Goal: Transaction & Acquisition: Obtain resource

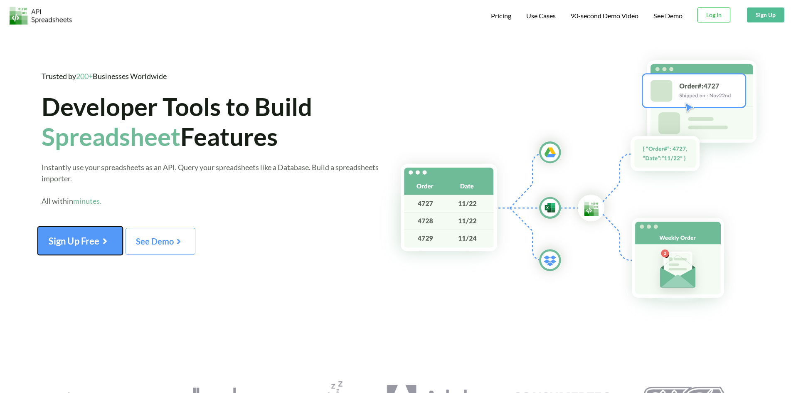
click at [80, 235] on button "Sign Up Free" at bounding box center [80, 241] width 85 height 28
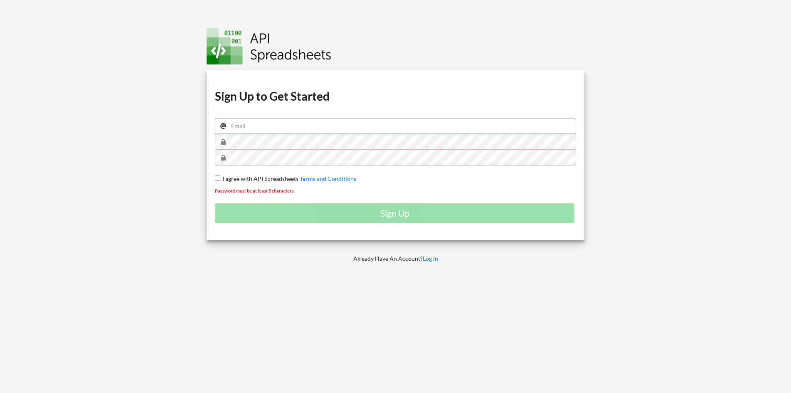
click at [256, 128] on input "email" at bounding box center [395, 126] width 361 height 16
type input "[EMAIL_ADDRESS][DOMAIN_NAME]"
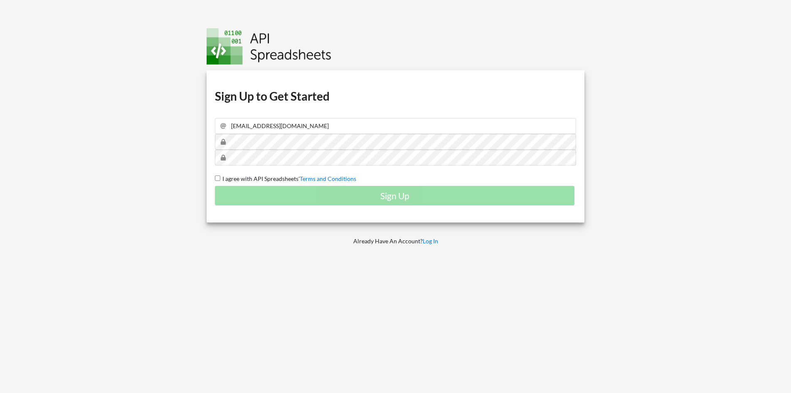
click at [227, 178] on span "I agree with API Spreadsheets'" at bounding box center [259, 178] width 79 height 7
click at [220, 178] on input "I agree with API Spreadsheets' Terms and Conditions" at bounding box center [217, 177] width 5 height 5
checkbox input "true"
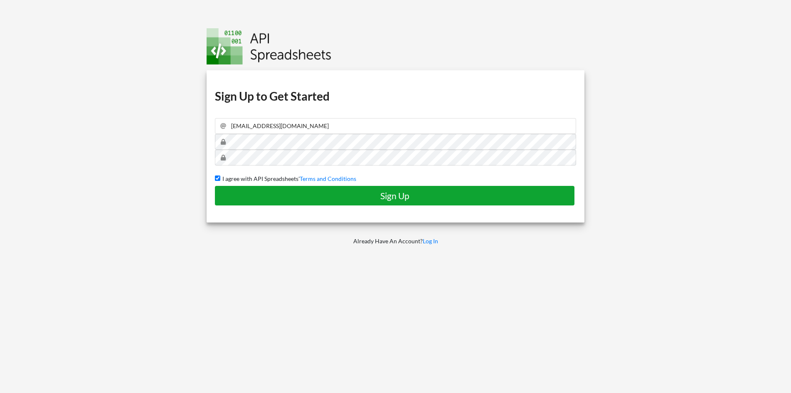
click at [389, 199] on h4 "Sign Up" at bounding box center [395, 195] width 342 height 10
checkbox input "false"
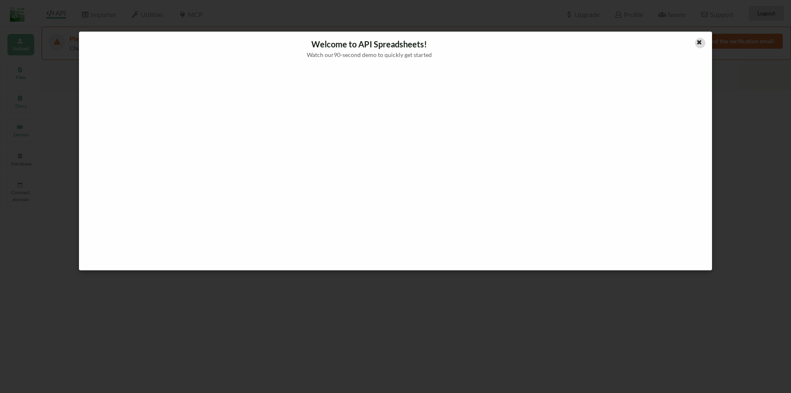
click at [703, 43] on div at bounding box center [700, 43] width 10 height 10
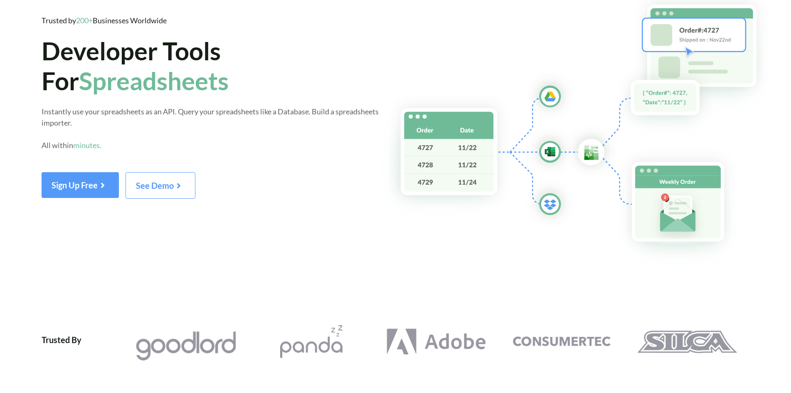
scroll to position [27, 0]
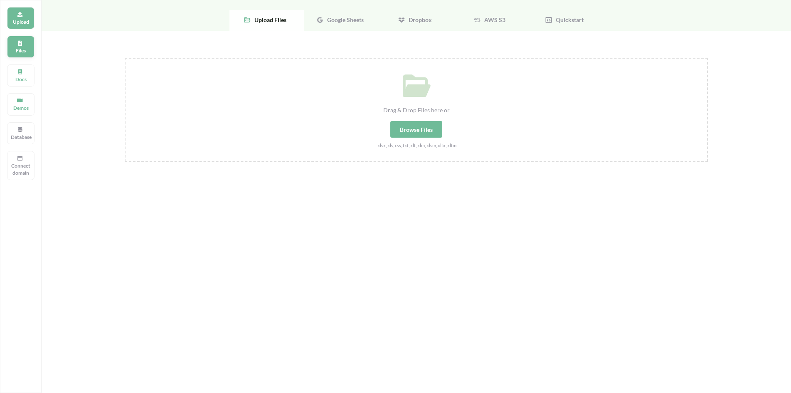
click at [25, 50] on p "Files" at bounding box center [21, 50] width 20 height 7
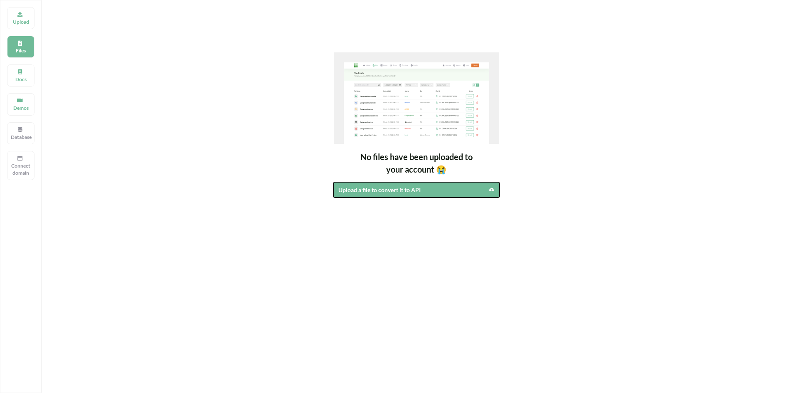
click at [415, 185] on div "Upload a file to convert it to API" at bounding box center [396, 189] width 116 height 9
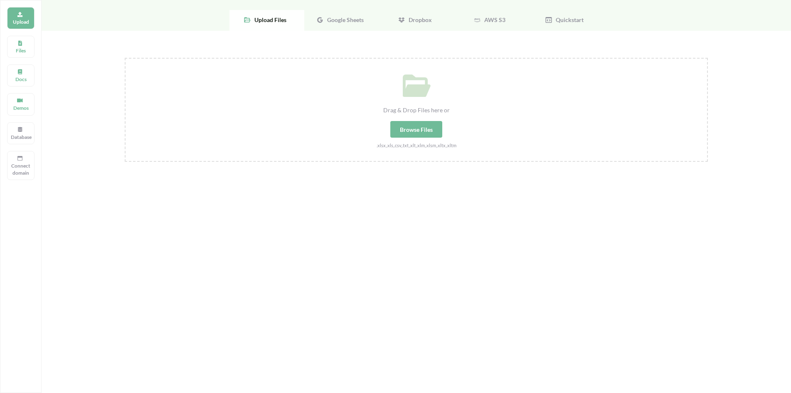
click at [345, 19] on span "Google Sheets" at bounding box center [344, 19] width 40 height 7
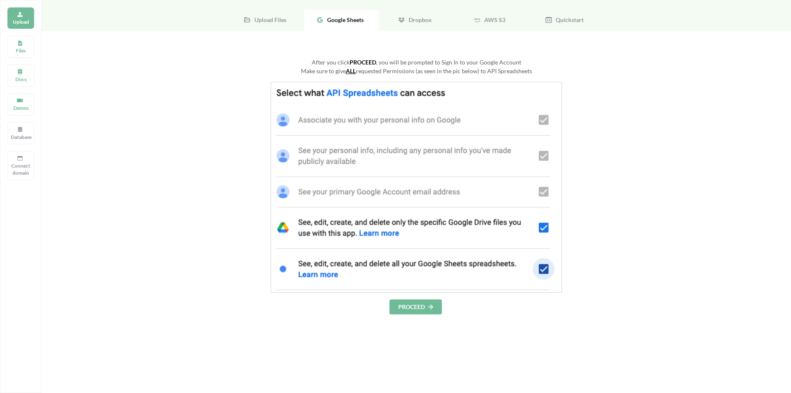
click at [422, 309] on button "PROCEED" at bounding box center [416, 306] width 52 height 15
click at [415, 309] on button "PROCEED" at bounding box center [416, 306] width 52 height 15
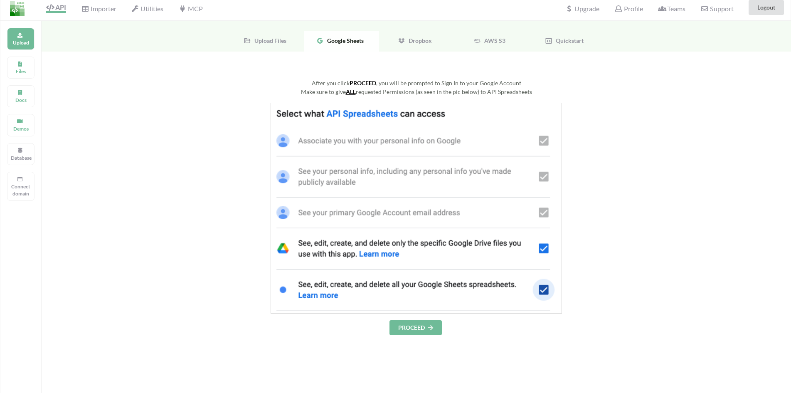
scroll to position [0, 0]
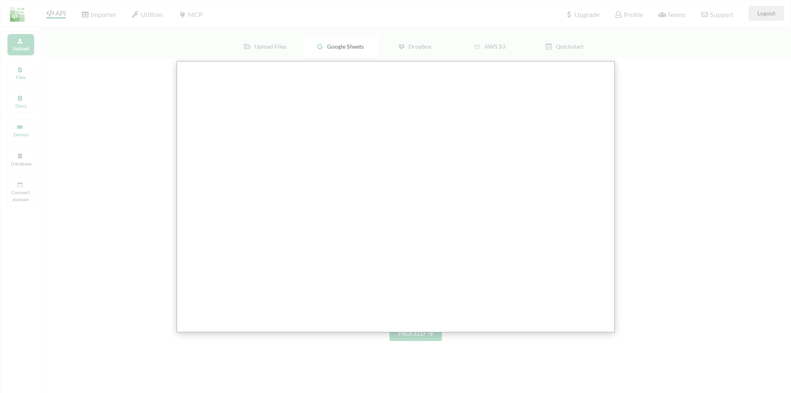
click at [738, 202] on div at bounding box center [398, 286] width 797 height 573
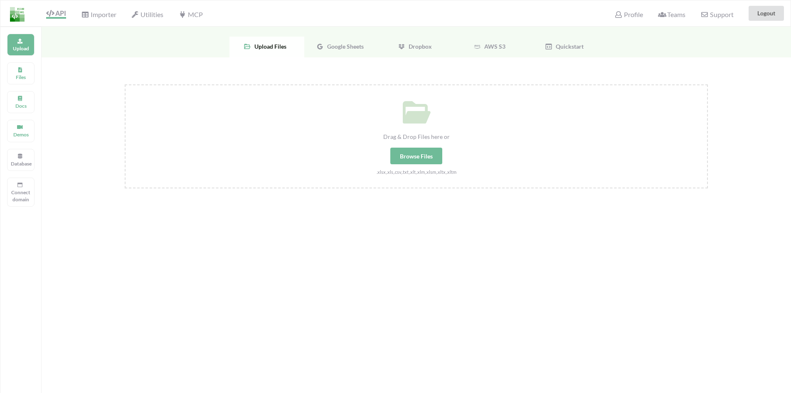
scroll to position [27, 0]
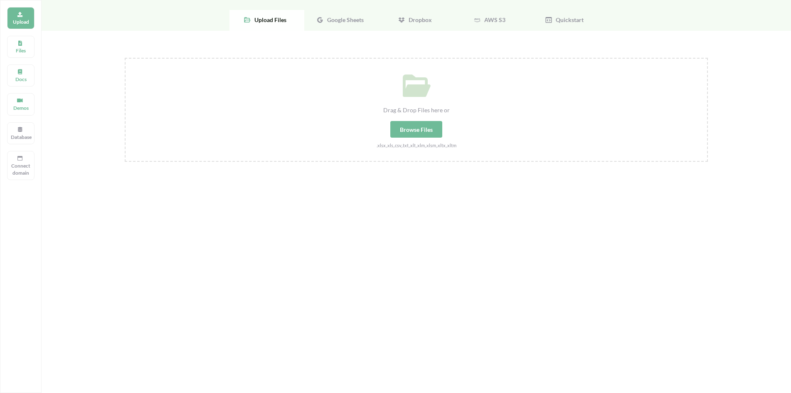
click at [326, 20] on span "Google Sheets" at bounding box center [344, 19] width 40 height 7
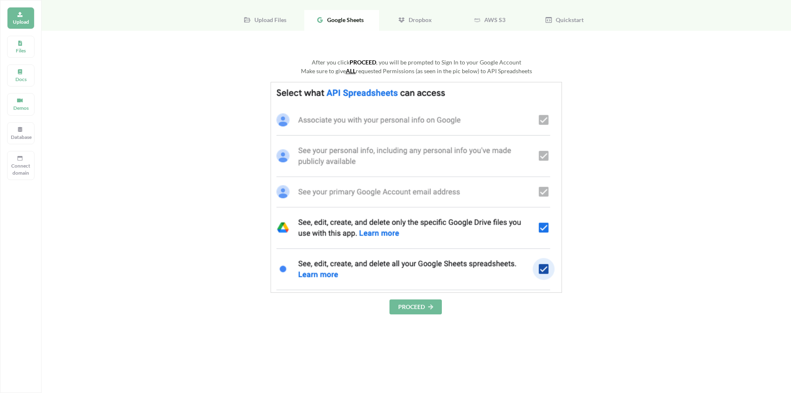
click at [413, 308] on button "PROCEED" at bounding box center [416, 306] width 52 height 15
click at [405, 311] on button "PROCEED" at bounding box center [416, 306] width 52 height 15
drag, startPoint x: 136, startPoint y: 114, endPoint x: 114, endPoint y: 94, distance: 29.7
click at [123, 101] on div "After you click PROCEED , you will be prompted to Sign In to your Google Accoun…" at bounding box center [417, 272] width 750 height 483
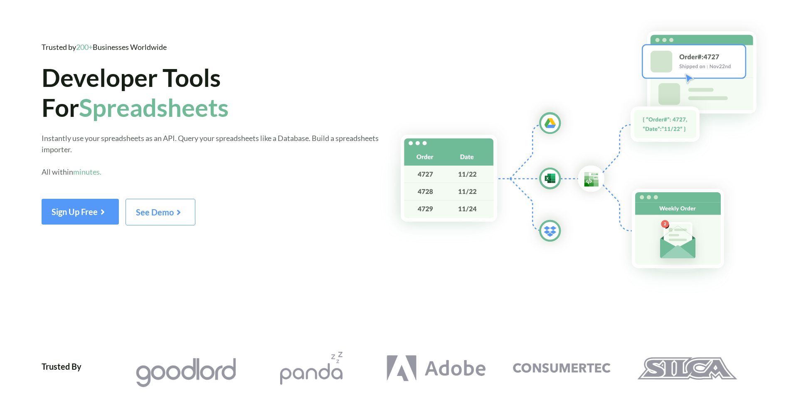
scroll to position [52, 6]
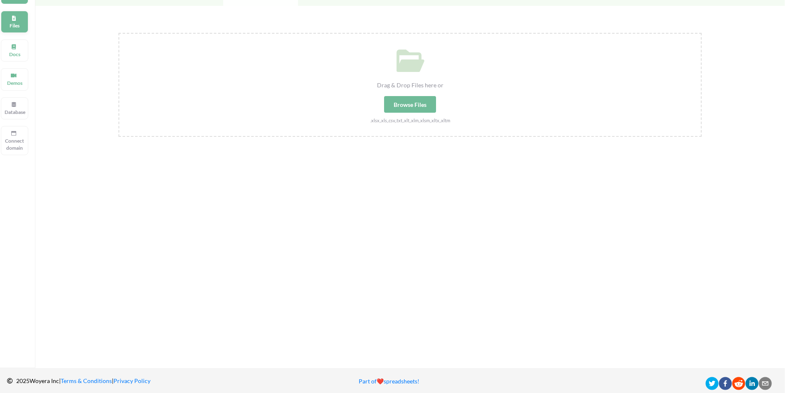
click at [7, 25] on p "Files" at bounding box center [15, 25] width 20 height 7
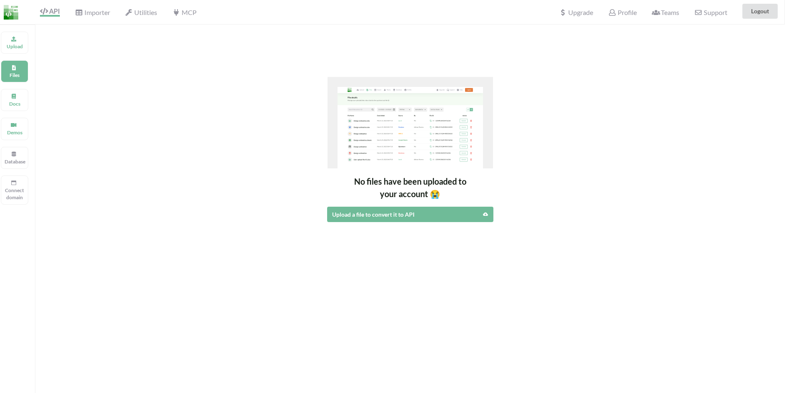
scroll to position [0, 6]
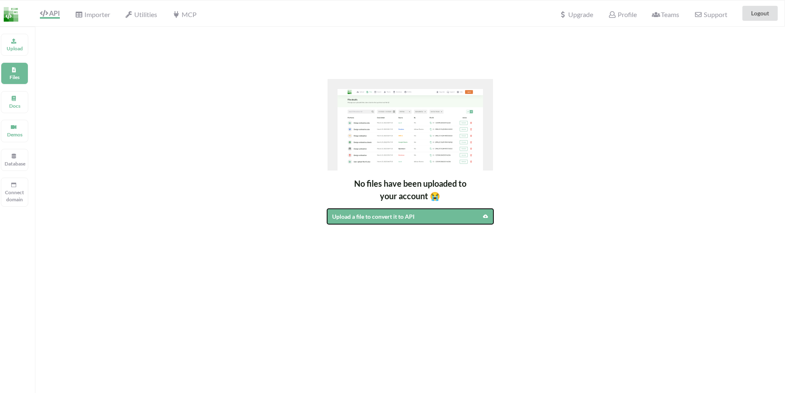
click at [376, 214] on div "Upload a file to convert it to API" at bounding box center [390, 216] width 116 height 9
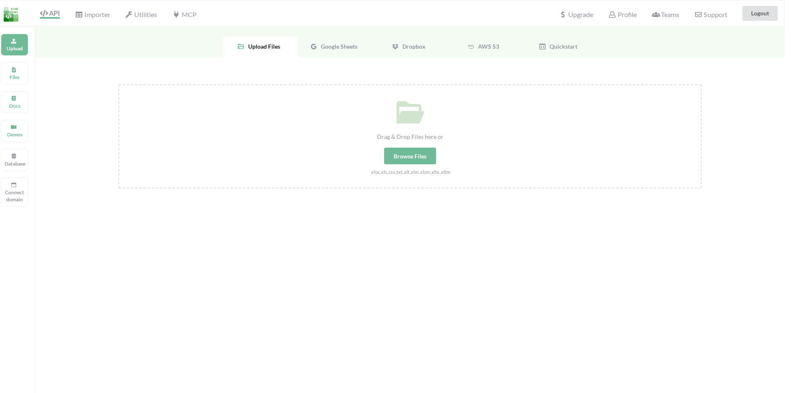
click at [327, 44] on span "Google Sheets" at bounding box center [338, 46] width 40 height 7
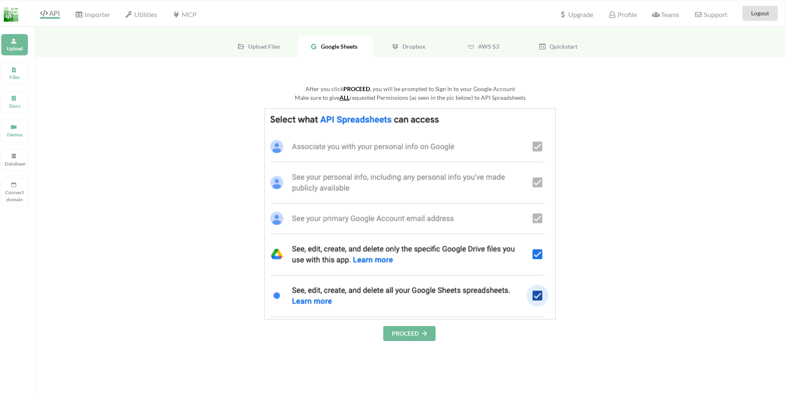
click at [404, 332] on button "PROCEED" at bounding box center [409, 333] width 52 height 15
click at [540, 148] on img at bounding box center [410, 214] width 292 height 211
click at [541, 185] on img at bounding box center [410, 214] width 292 height 211
click at [542, 218] on img at bounding box center [410, 214] width 292 height 211
click at [418, 334] on button "PROCEED" at bounding box center [409, 333] width 52 height 15
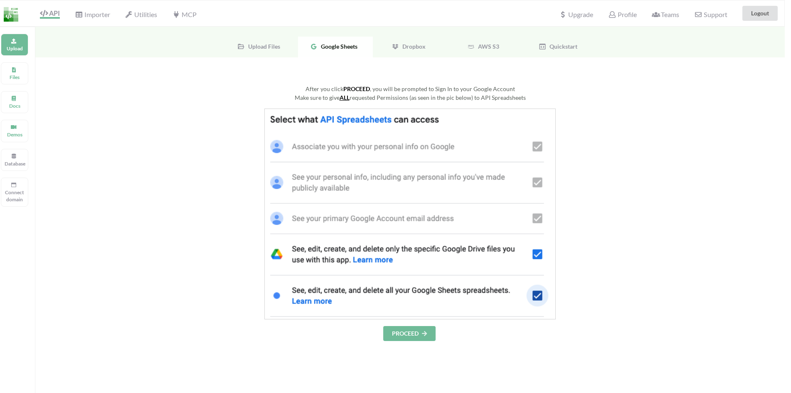
click at [149, 74] on div "After you click PROCEED , you will be prompted to Sign In to your Google Accoun…" at bounding box center [410, 298] width 750 height 483
click at [264, 47] on span "Upload Files" at bounding box center [262, 46] width 35 height 7
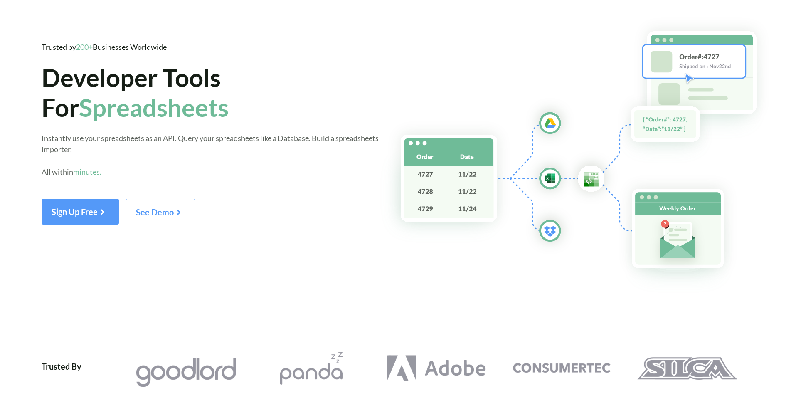
scroll to position [0, 6]
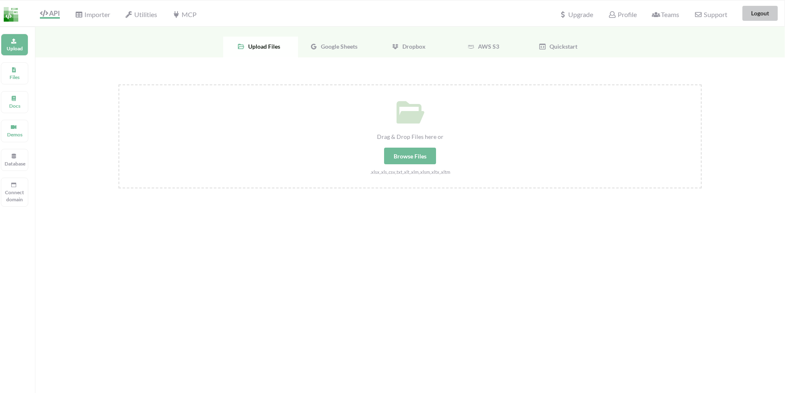
click at [755, 11] on button "Logout" at bounding box center [760, 13] width 35 height 15
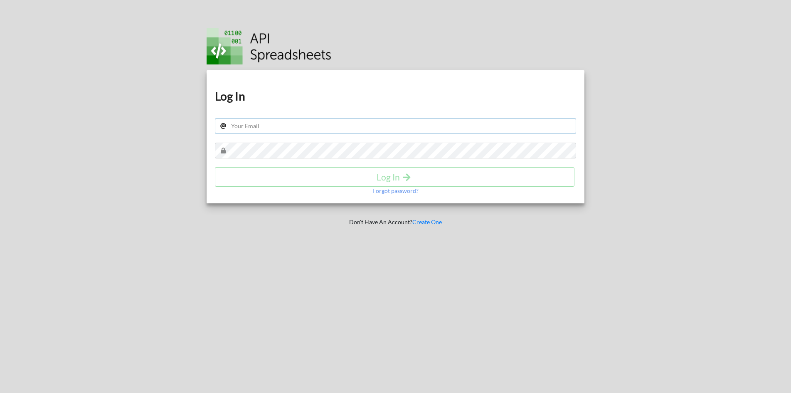
click at [276, 130] on input "text" at bounding box center [395, 126] width 361 height 16
type input "[EMAIL_ADDRESS][DOMAIN_NAME]"
click at [407, 179] on icon "submit" at bounding box center [407, 176] width 10 height 9
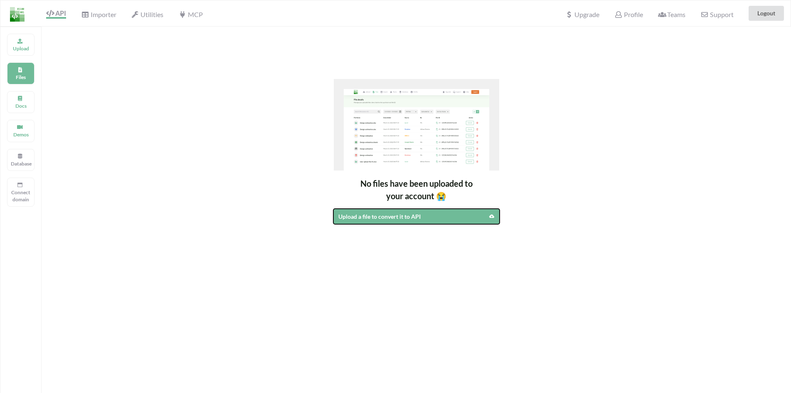
click at [384, 218] on div "Upload a file to convert it to API" at bounding box center [396, 216] width 116 height 9
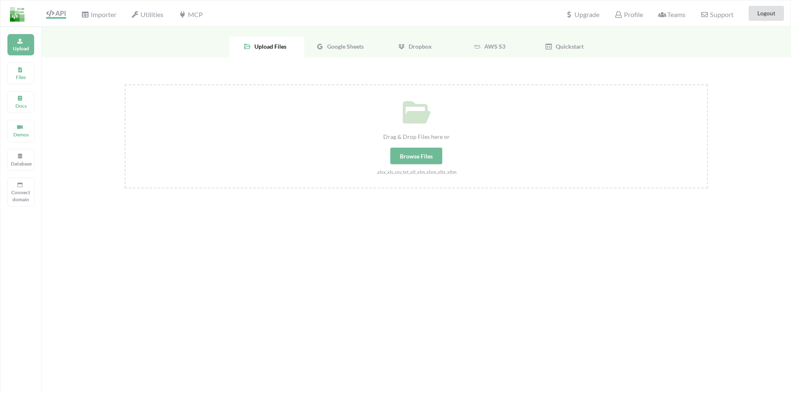
click at [332, 44] on span "Google Sheets" at bounding box center [344, 46] width 40 height 7
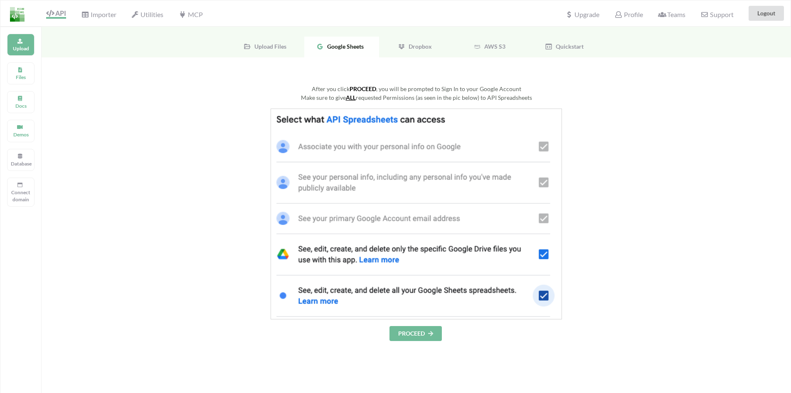
click at [420, 334] on button "PROCEED" at bounding box center [416, 333] width 52 height 15
click at [202, 86] on div "After you click PROCEED , you will be prompted to Sign In to your Google Account" at bounding box center [416, 88] width 583 height 9
